Goal: Connect with others

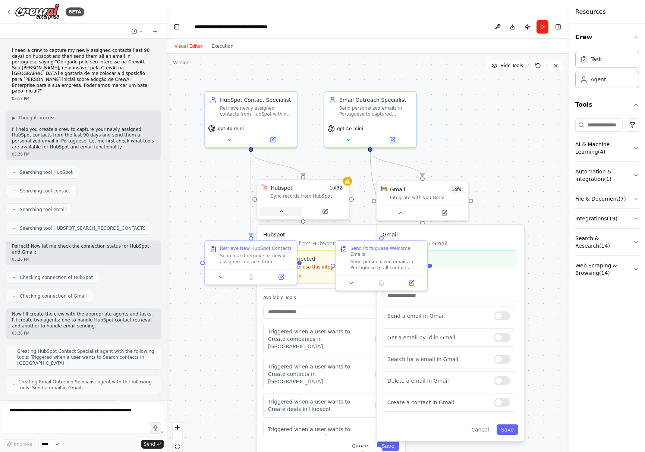
click at [279, 208] on icon at bounding box center [282, 211] width 6 height 6
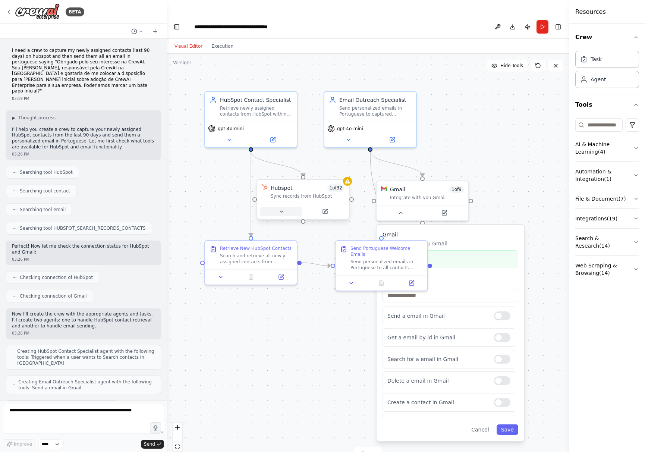
click at [282, 211] on icon at bounding box center [281, 211] width 3 height 1
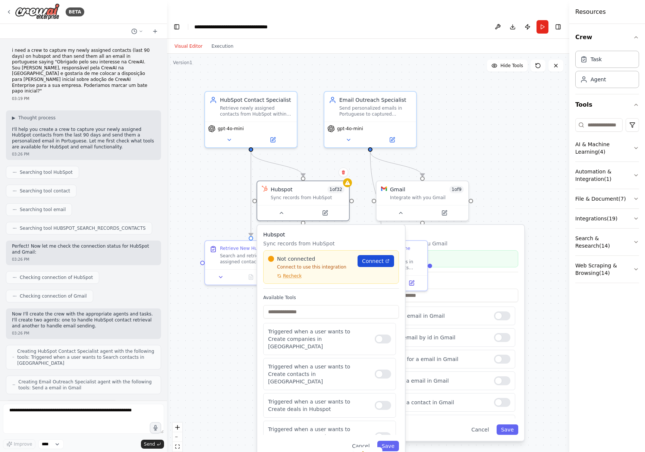
click at [371, 257] on span "Connect" at bounding box center [373, 260] width 22 height 7
click at [368, 257] on span "Connect" at bounding box center [373, 260] width 22 height 7
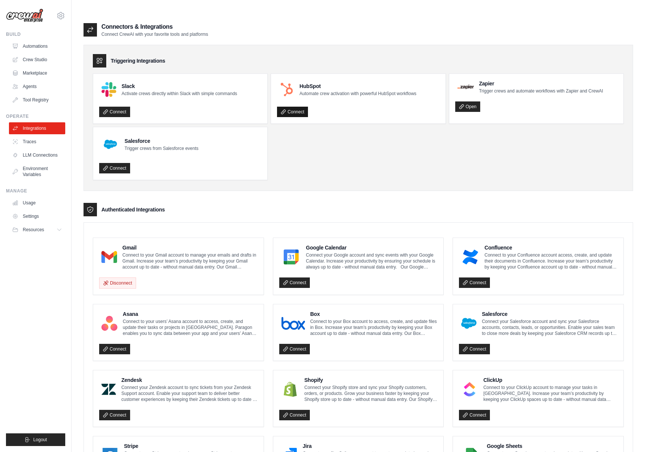
click at [298, 107] on link "Connect" at bounding box center [292, 112] width 31 height 10
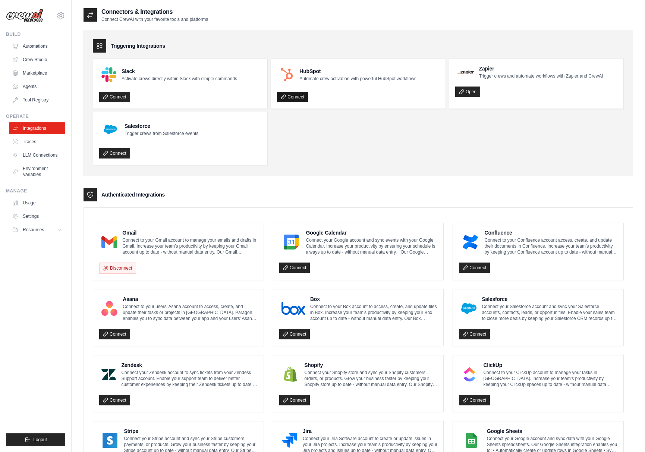
click at [292, 96] on link "Connect" at bounding box center [292, 97] width 31 height 10
